Goal: Task Accomplishment & Management: Manage account settings

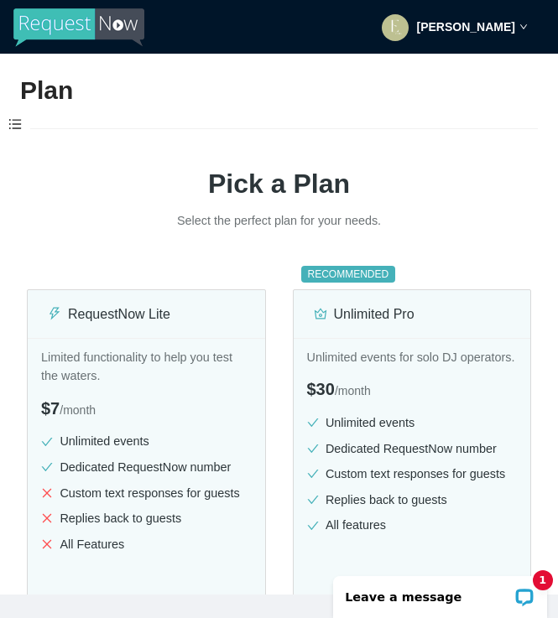
click at [494, 18] on div "Eyrae Kang" at bounding box center [455, 27] width 146 height 54
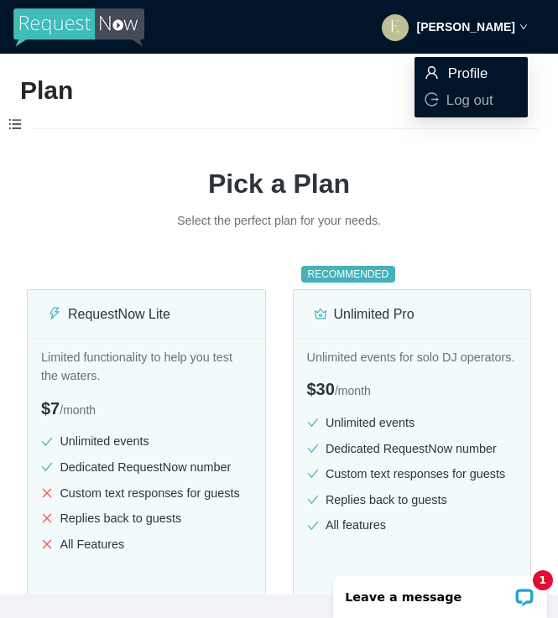
click at [476, 66] on span "Profile" at bounding box center [468, 73] width 40 height 16
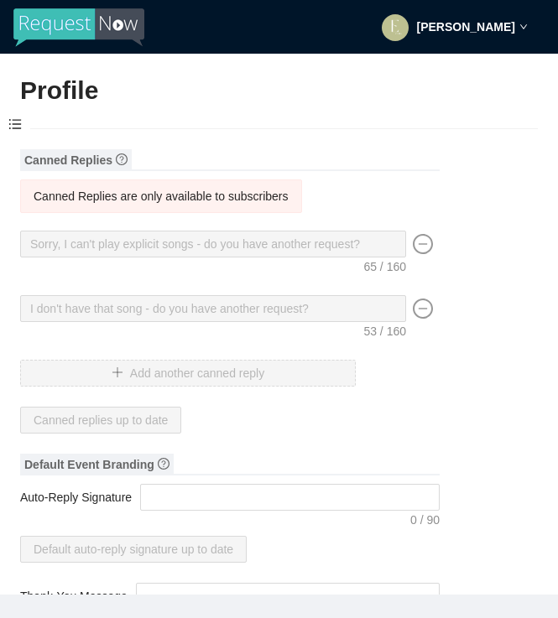
type input "Eyrae"
type input "Kang"
type input "EYRAE"
type input "DJ"
type input "(714) 400-8105"
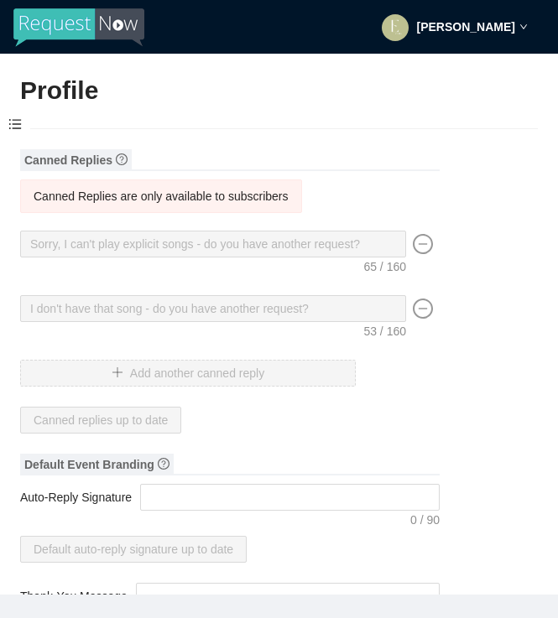
type input "eyrae@camia.cl"
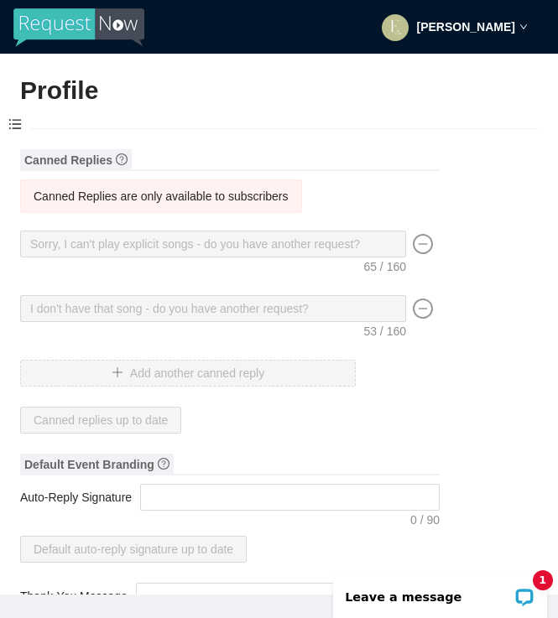
click at [521, 23] on icon "down" at bounding box center [523, 27] width 8 height 8
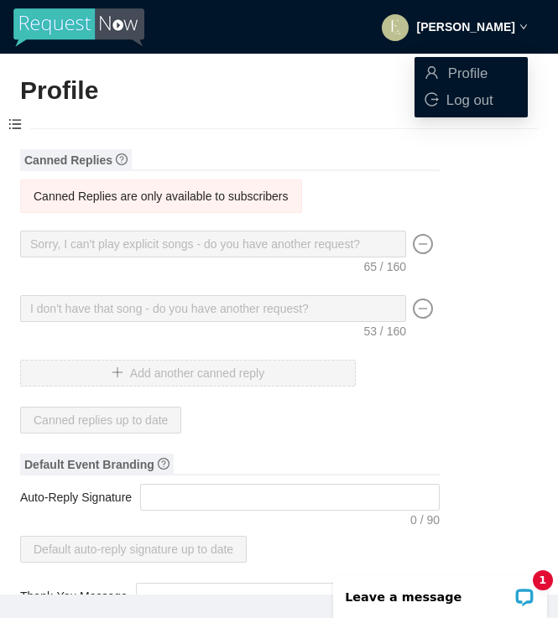
click at [429, 266] on span at bounding box center [423, 254] width 34 height 47
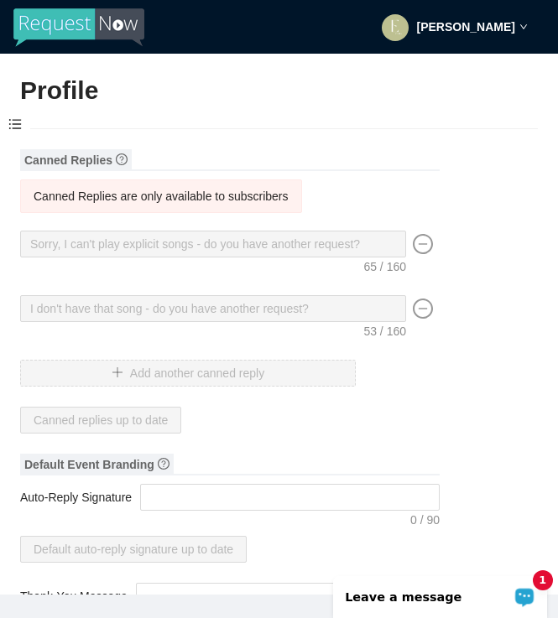
click at [466, 594] on p "Leave a message" at bounding box center [429, 597] width 166 height 13
click at [519, 35] on div "Eyrae Kang" at bounding box center [455, 27] width 146 height 54
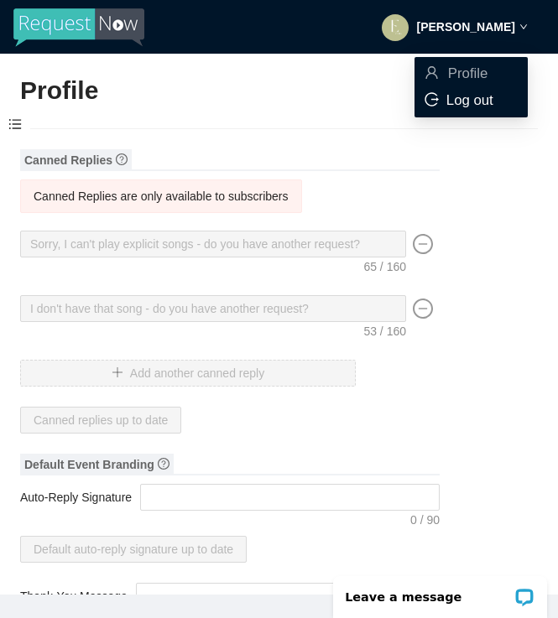
click at [486, 113] on li "Log out" at bounding box center [471, 100] width 113 height 27
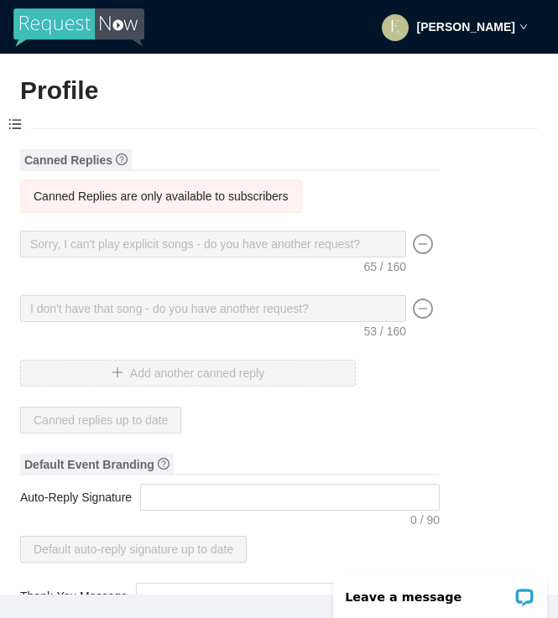
click at [505, 30] on strong "Eyrae Kang" at bounding box center [466, 26] width 98 height 13
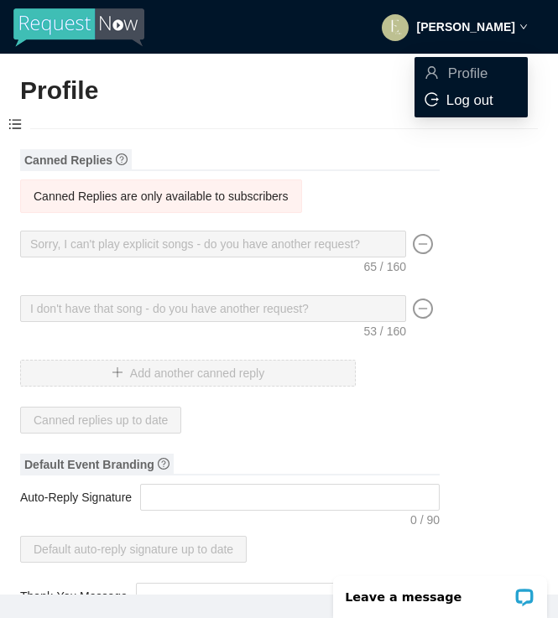
click at [480, 91] on li "Log out" at bounding box center [471, 100] width 113 height 27
